Goal: Check status: Check status

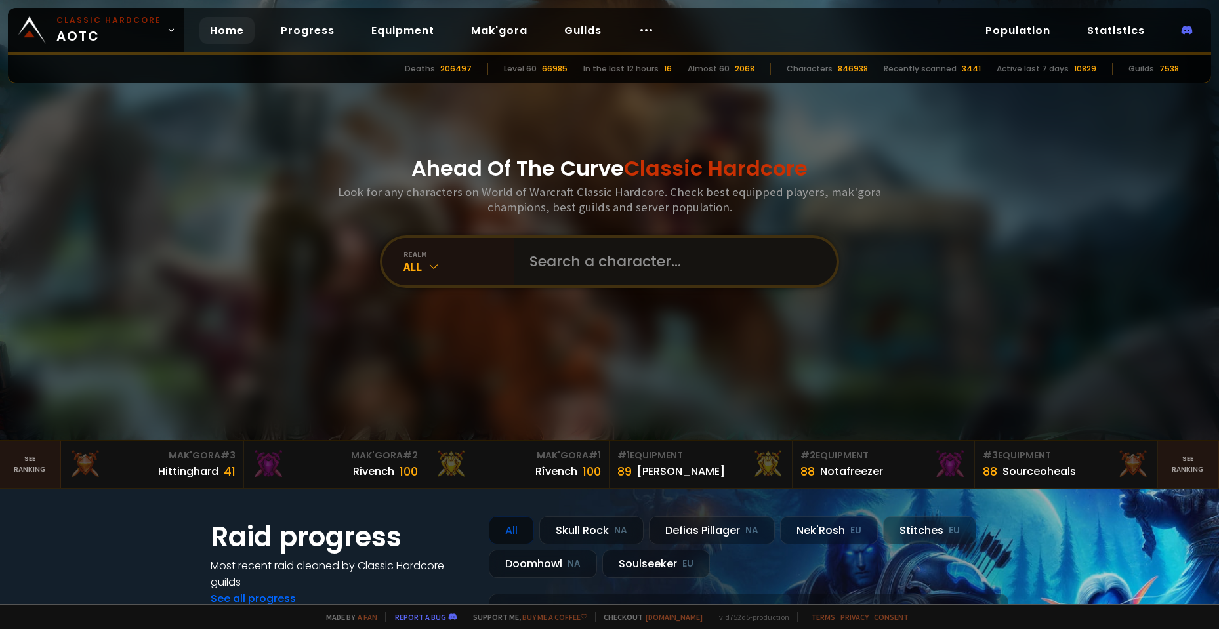
click at [607, 283] on input "text" at bounding box center [671, 261] width 299 height 47
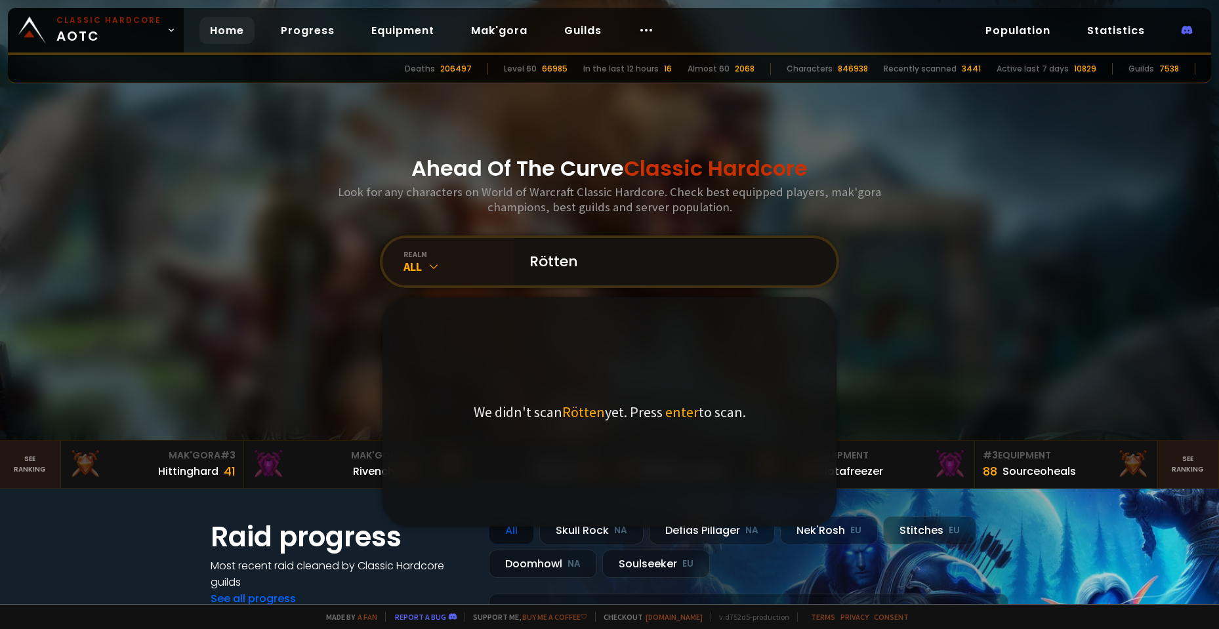
drag, startPoint x: 562, startPoint y: 264, endPoint x: 531, endPoint y: 260, distance: 31.1
click at [531, 260] on input "Rötten" at bounding box center [671, 261] width 299 height 47
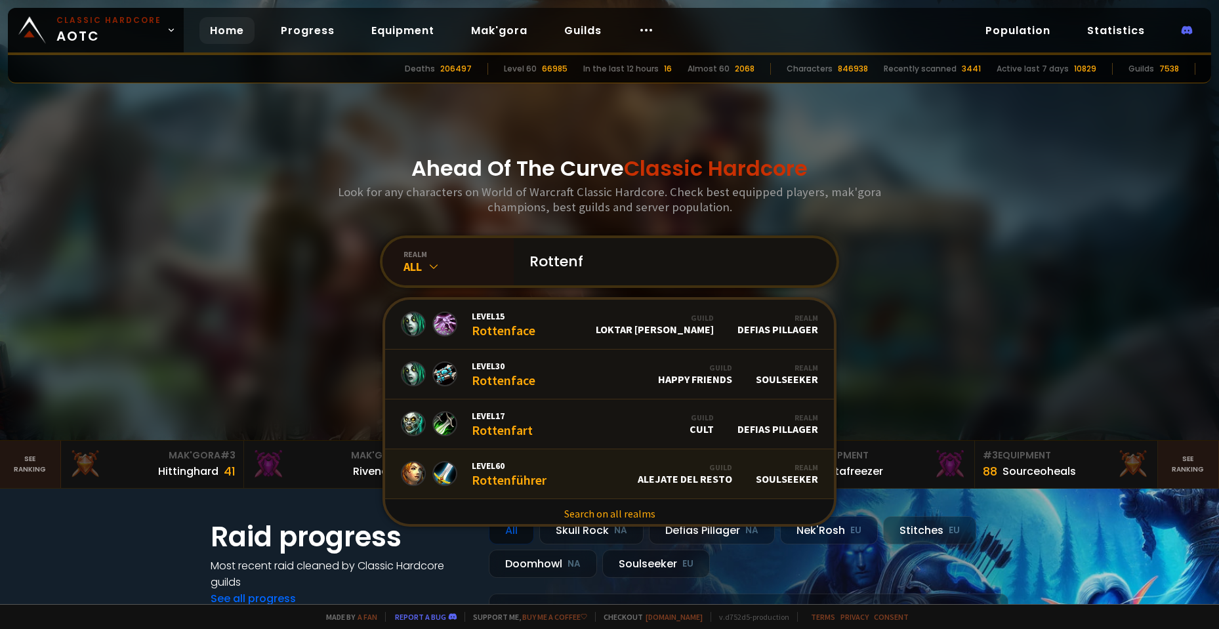
type input "Rottenf"
click at [511, 469] on span "Level 60" at bounding box center [509, 466] width 75 height 12
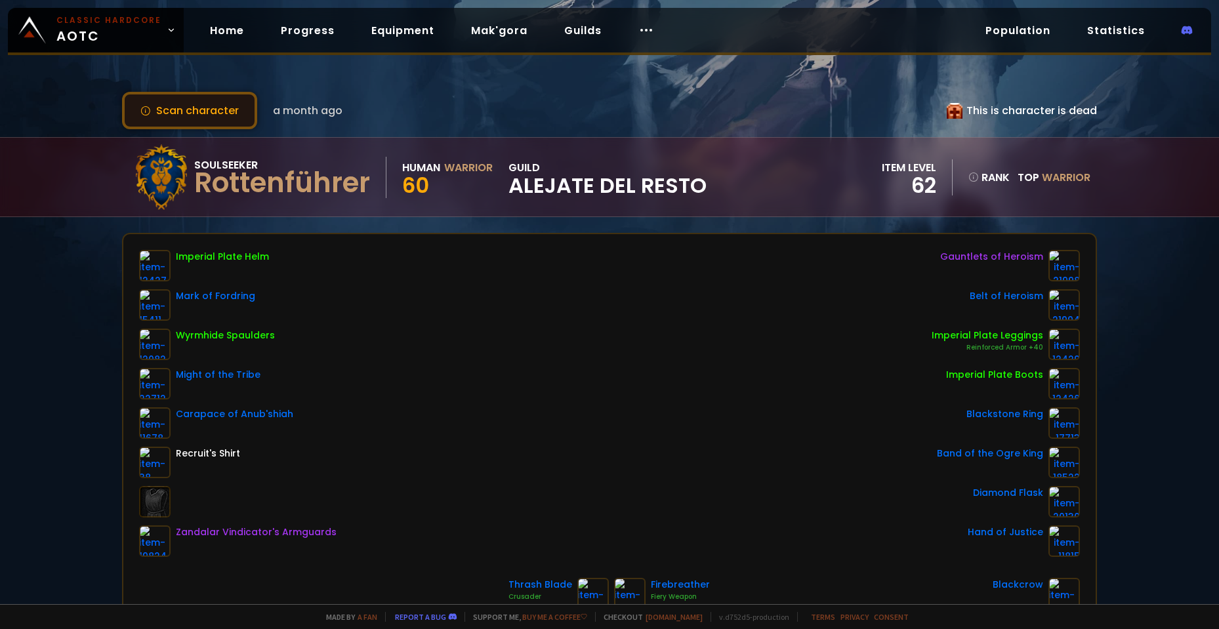
click at [200, 111] on button "Scan character" at bounding box center [189, 110] width 135 height 37
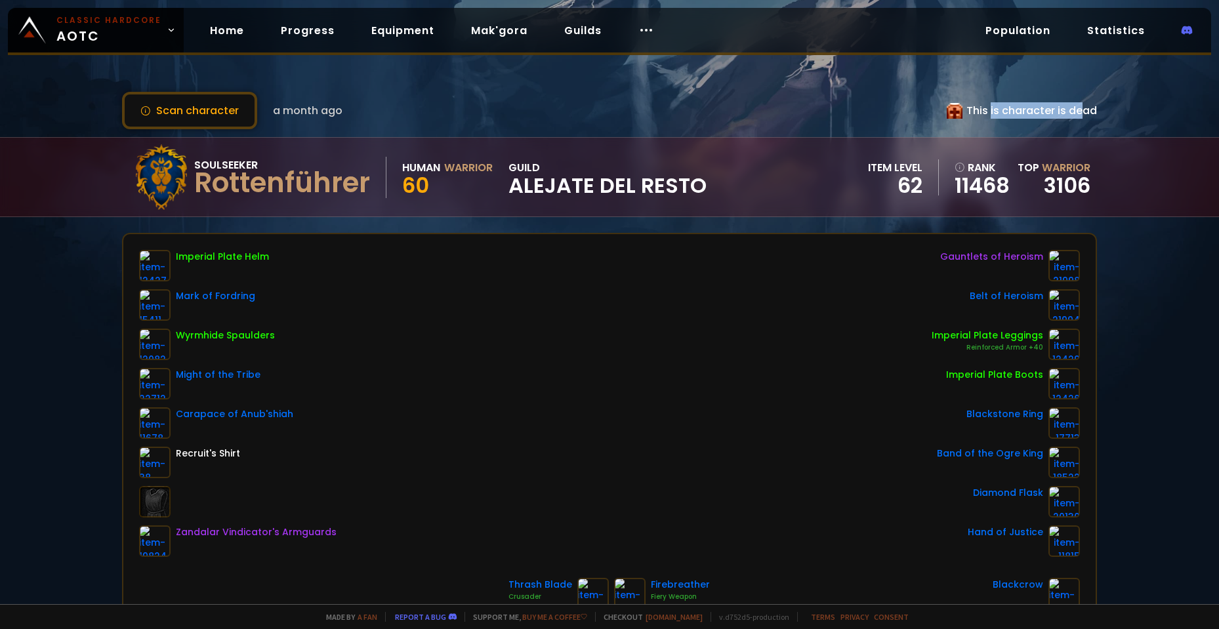
drag, startPoint x: 980, startPoint y: 111, endPoint x: 1066, endPoint y: 108, distance: 86.0
click at [1066, 108] on div "This is character is dead" at bounding box center [1022, 110] width 150 height 16
click at [1071, 109] on div "This is character is dead" at bounding box center [1022, 110] width 150 height 16
drag, startPoint x: 1014, startPoint y: 112, endPoint x: 1066, endPoint y: 109, distance: 51.2
click at [1058, 110] on div "This is character is dead" at bounding box center [1022, 110] width 150 height 16
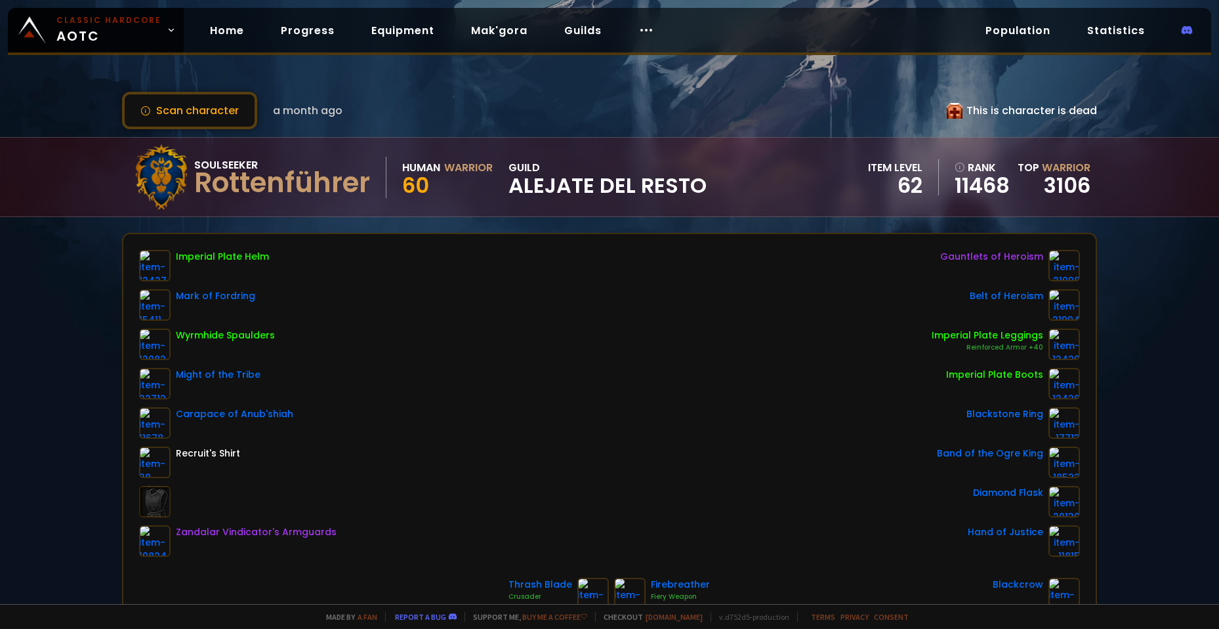
click at [1066, 109] on div "This is character is dead" at bounding box center [1022, 110] width 150 height 16
click at [1138, 347] on div "Scan character a month ago This is character is dead Soulseeker Rottenführer Hu…" at bounding box center [609, 302] width 1219 height 604
